Goal: Information Seeking & Learning: Learn about a topic

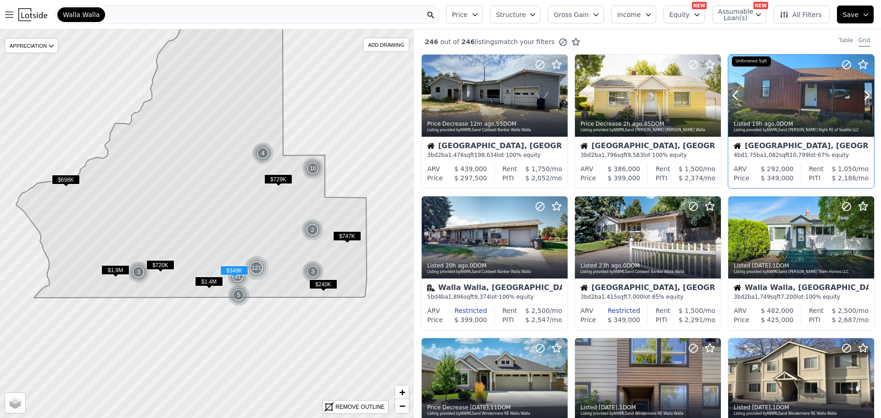
click at [806, 115] on div "Listed 19h ago , 0 DOM Listing provided by NWMLS and Kelly Right RE of Seattle …" at bounding box center [801, 126] width 146 height 22
click at [700, 13] on icon "button" at bounding box center [696, 14] width 7 height 7
click at [755, 16] on button "Assumable Loan(s)" at bounding box center [739, 15] width 54 height 18
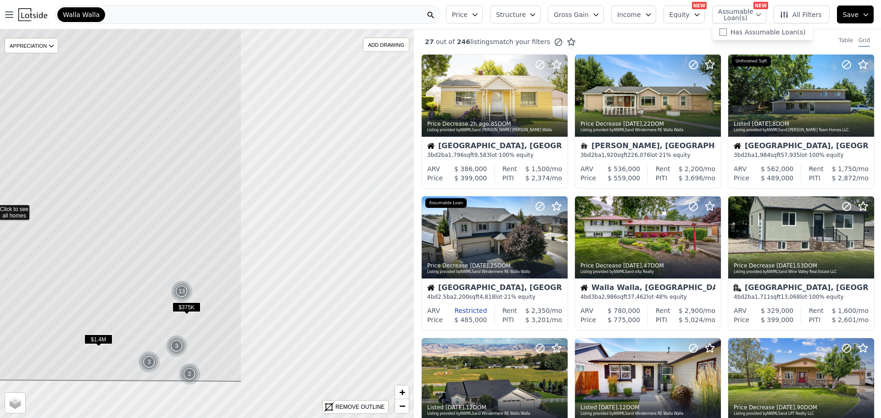
drag, startPoint x: 350, startPoint y: 290, endPoint x: 135, endPoint y: 276, distance: 214.8
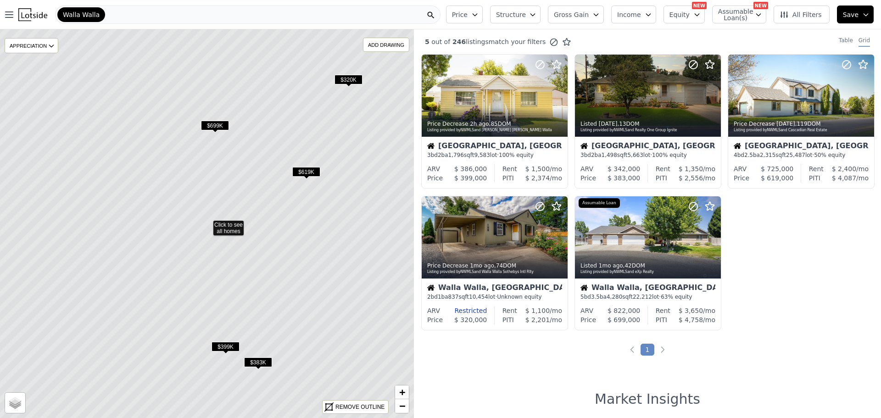
click at [817, 14] on span "All Filters" at bounding box center [801, 14] width 42 height 9
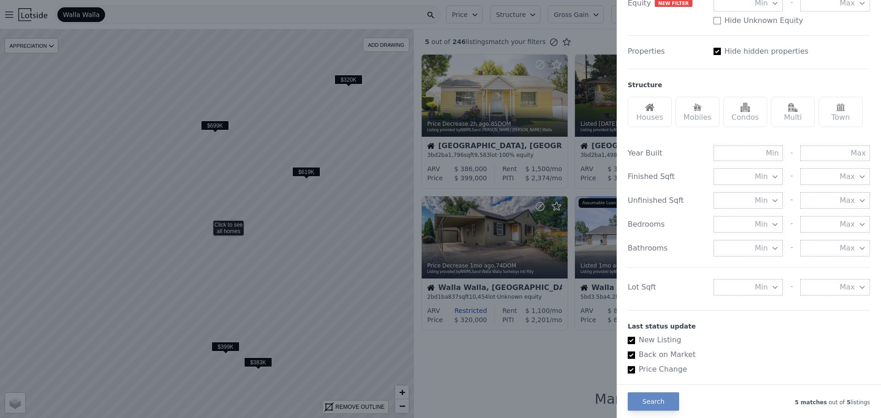
scroll to position [190, 0]
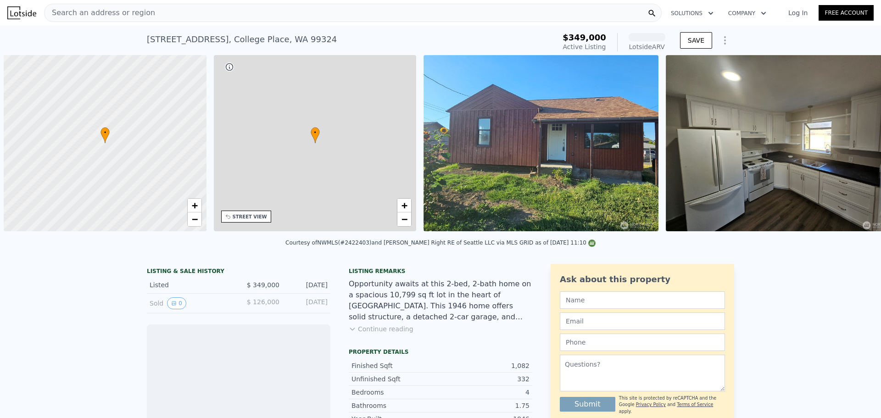
scroll to position [0, 4]
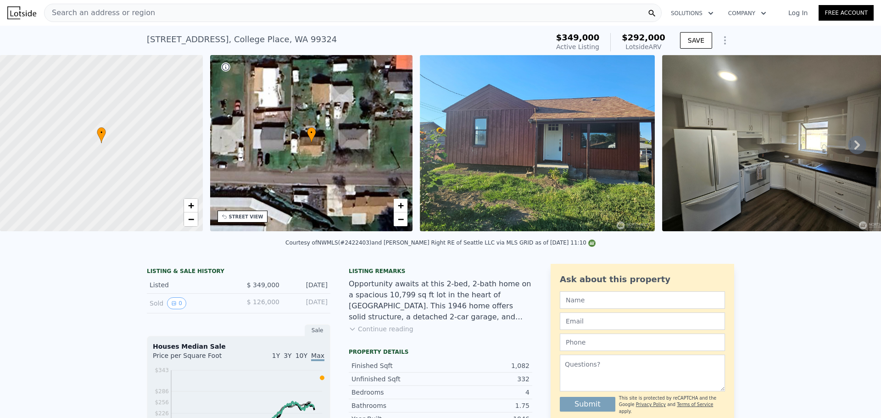
click at [533, 146] on img at bounding box center [537, 143] width 235 height 176
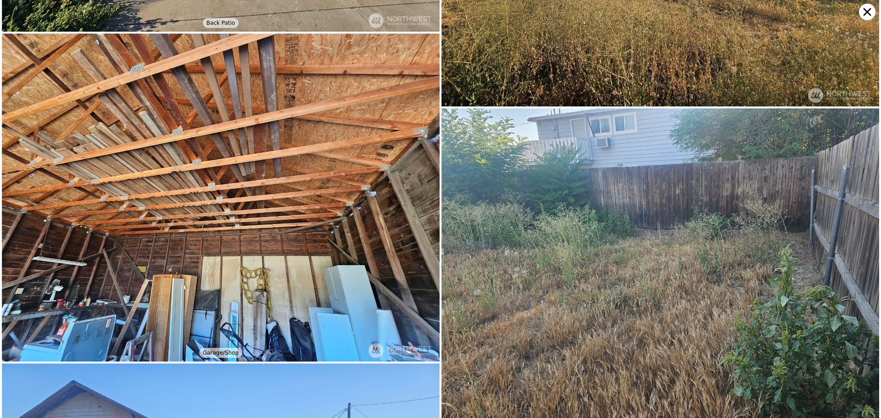
scroll to position [4185, 0]
click at [863, 11] on icon at bounding box center [867, 12] width 17 height 17
